Goal: Check status

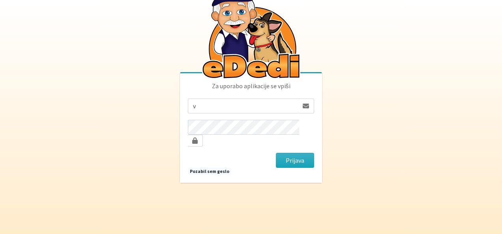
click at [272, 111] on input "v" at bounding box center [243, 106] width 111 height 15
type input "valter.blazevic@siol.net"
click at [279, 153] on button "Prijava" at bounding box center [295, 160] width 38 height 15
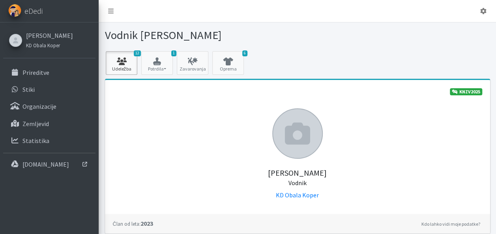
click at [120, 60] on icon at bounding box center [121, 62] width 27 height 8
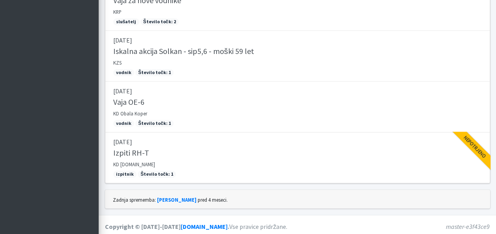
scroll to position [565, 0]
